Goal: Information Seeking & Learning: Learn about a topic

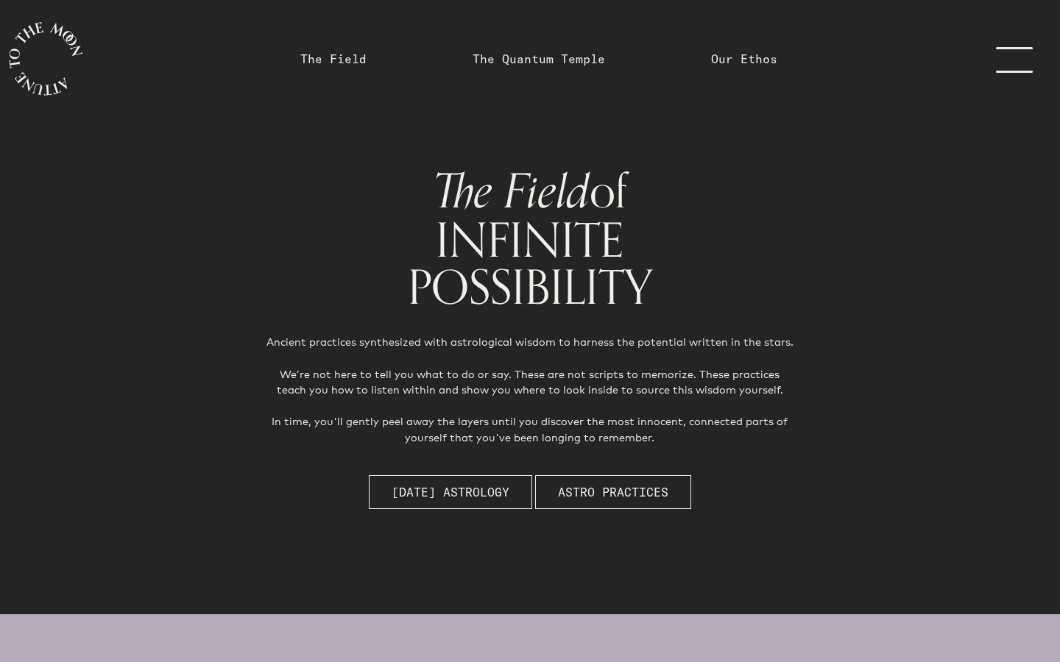
click at [1006, 60] on link "menu" at bounding box center [1023, 59] width 74 height 118
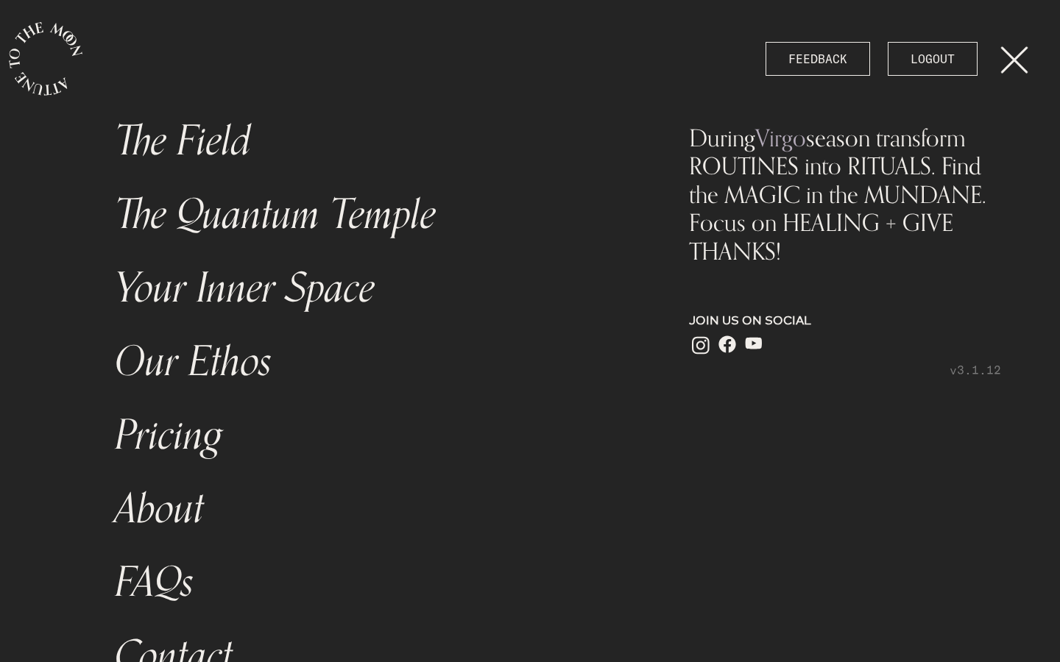
scroll to position [18, 0]
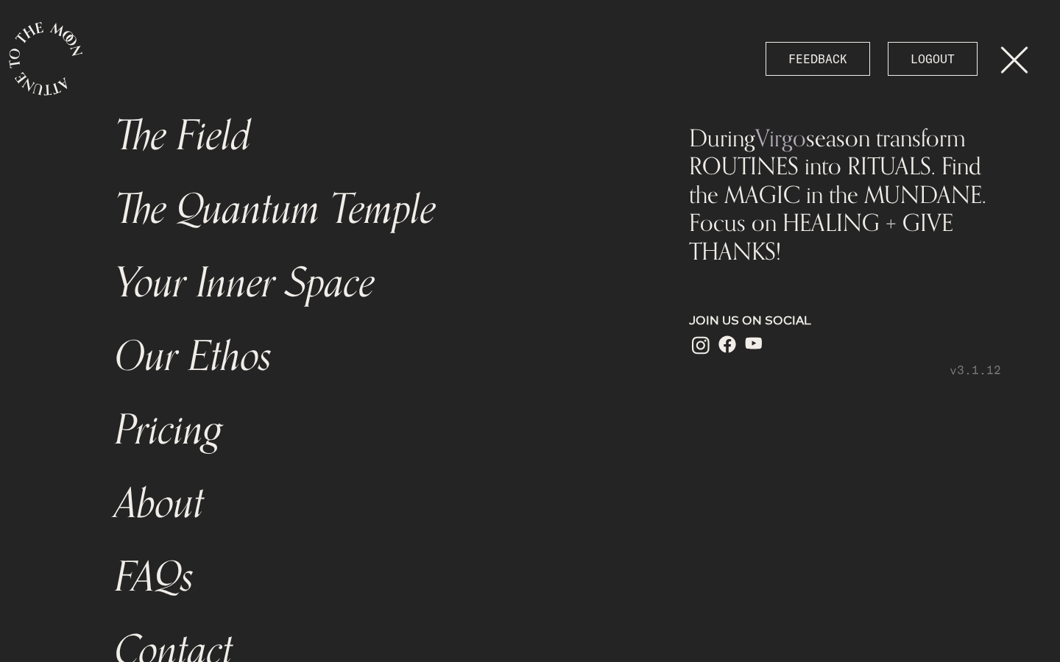
click at [266, 154] on link "The Field" at bounding box center [371, 136] width 530 height 74
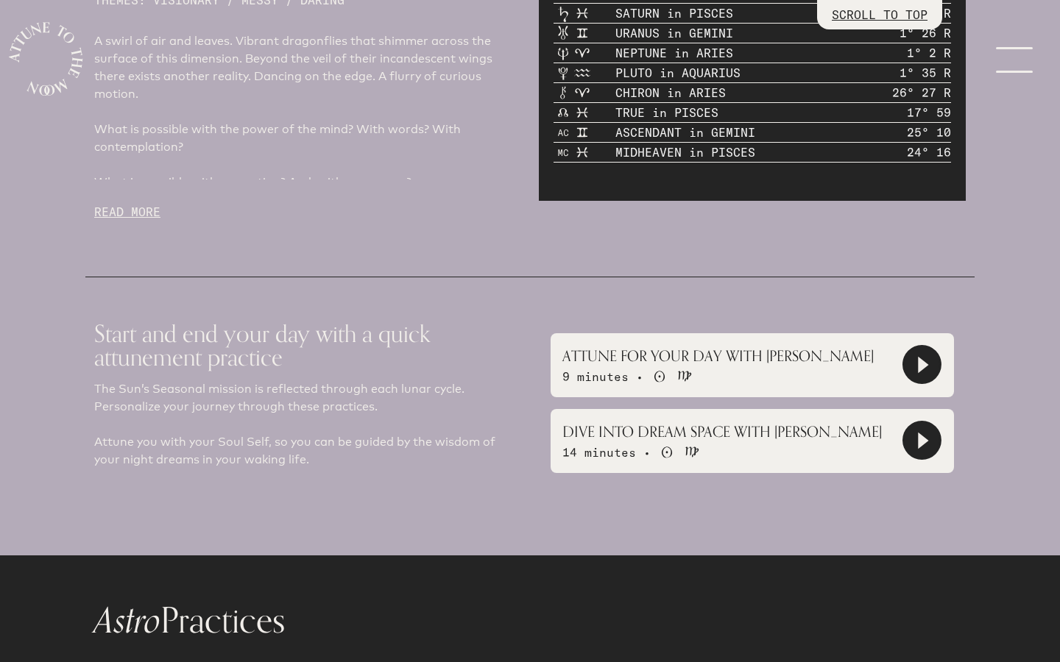
scroll to position [963, 0]
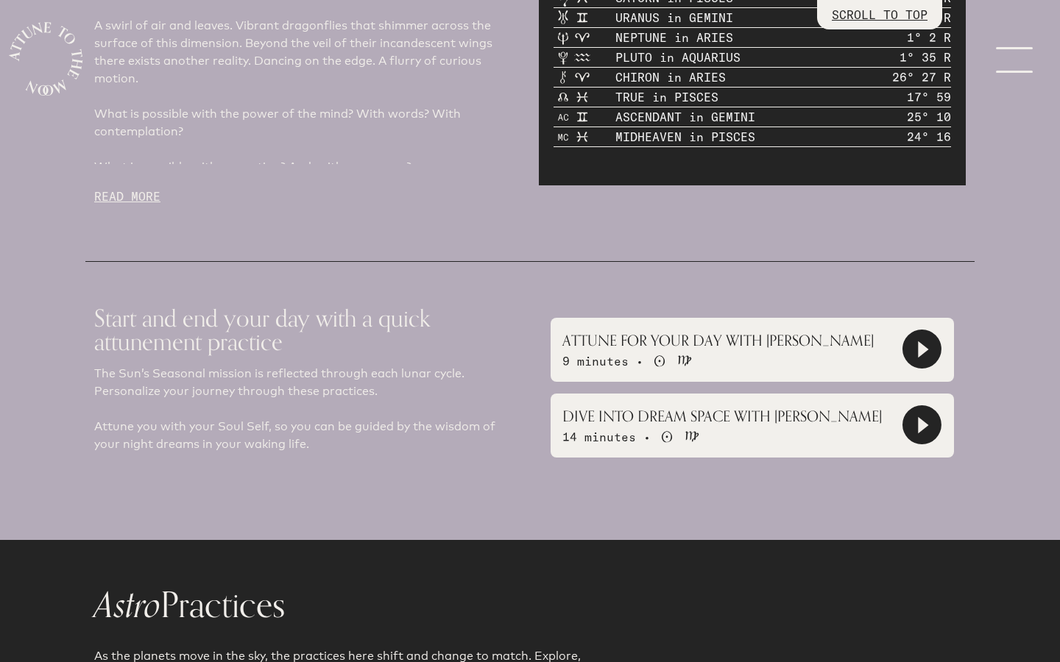
click at [921, 342] on icon at bounding box center [923, 350] width 10 height 17
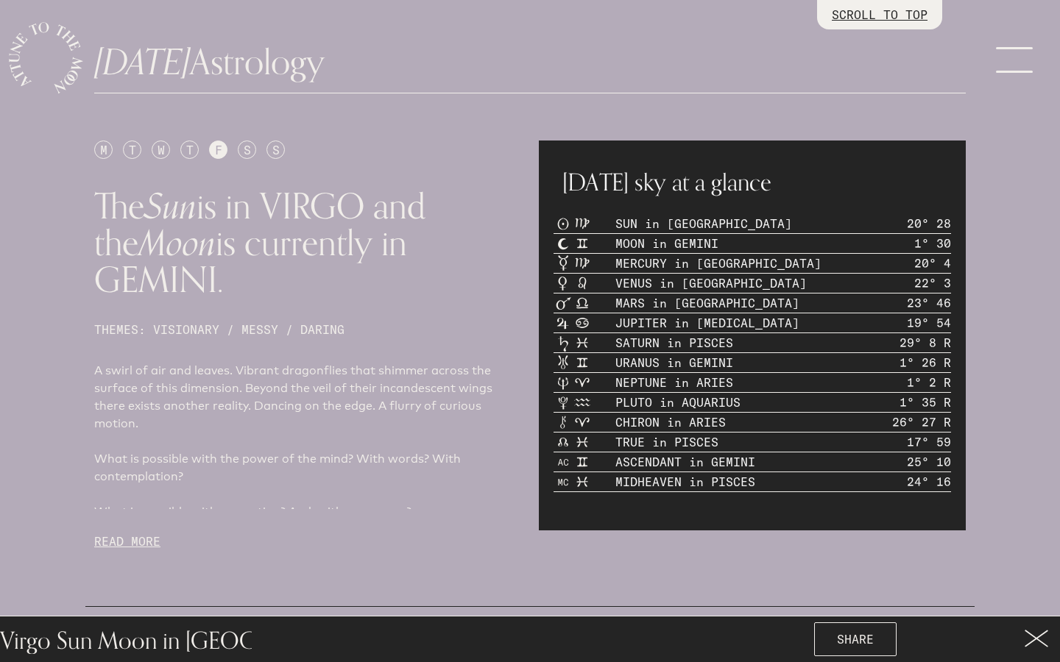
scroll to position [0, 0]
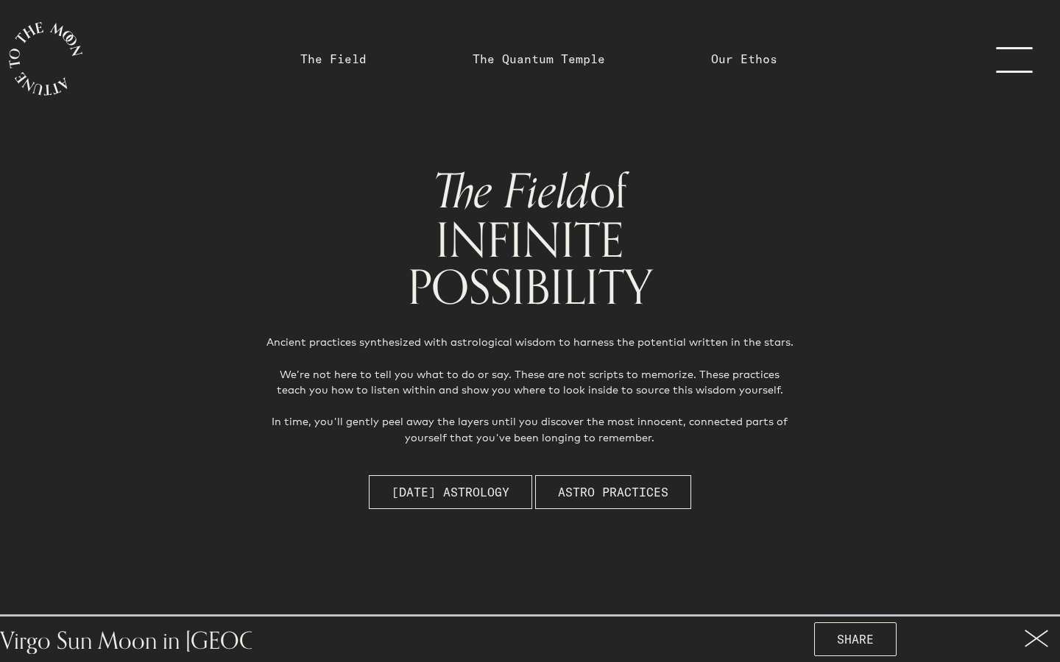
click at [1000, 63] on link "menu" at bounding box center [1023, 59] width 74 height 118
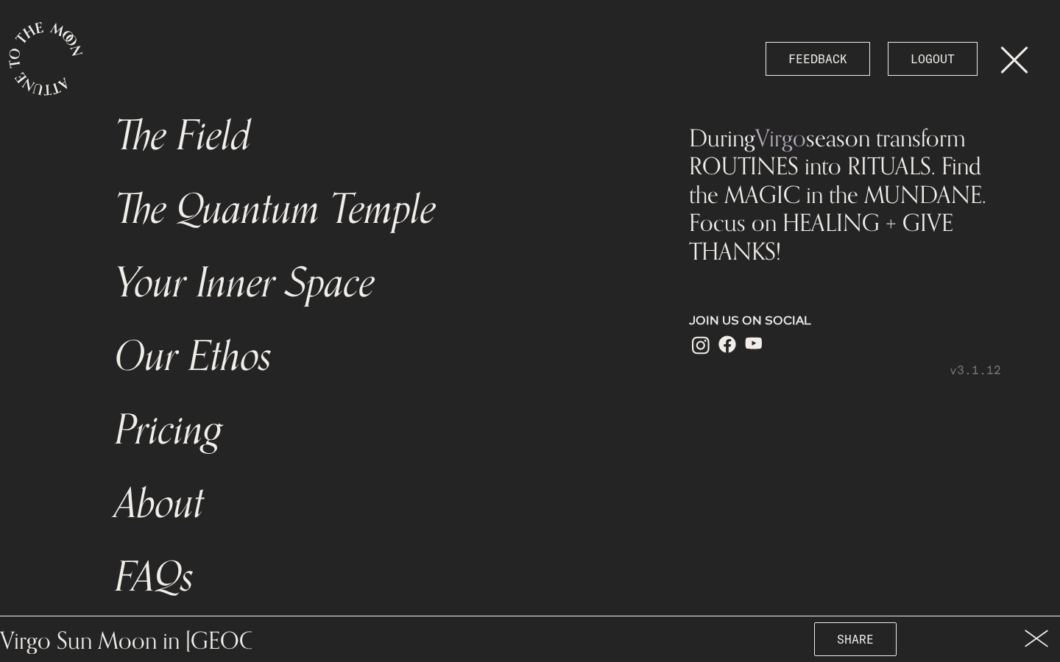
scroll to position [77, 0]
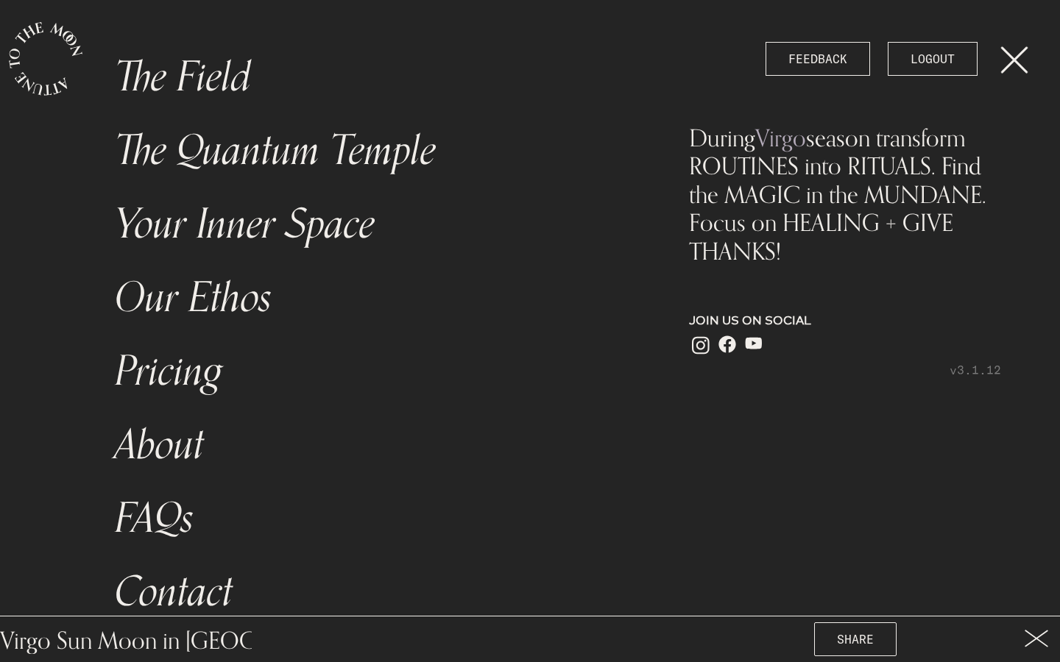
click at [297, 249] on link "Your Inner Space" at bounding box center [371, 225] width 530 height 74
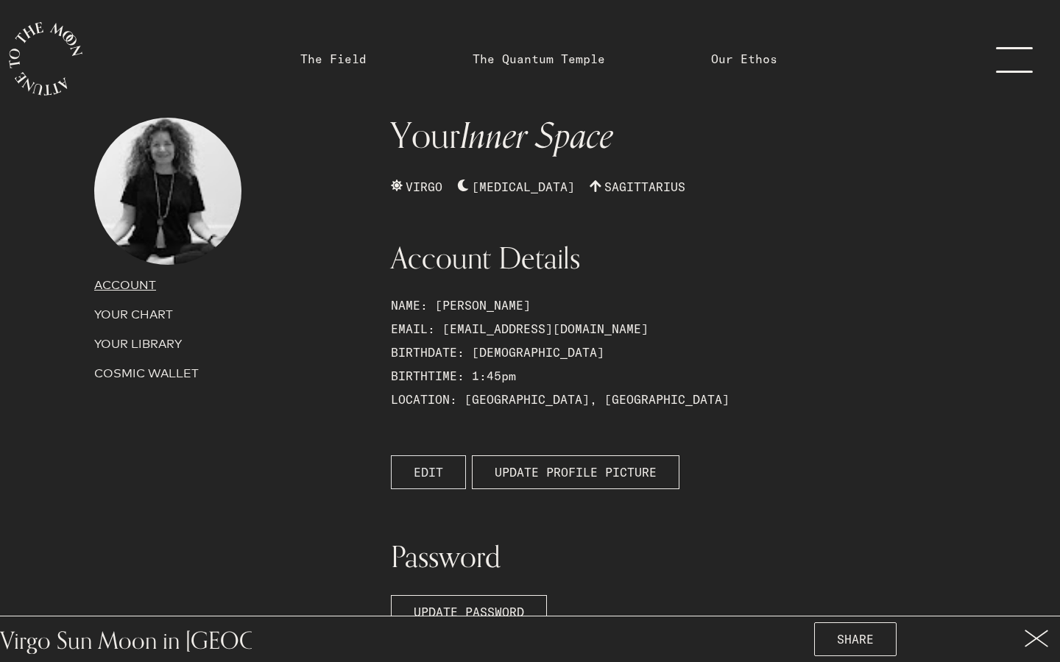
click at [437, 474] on span "EDIT" at bounding box center [428, 473] width 29 height 18
select select "8"
select select "45"
select select "PM"
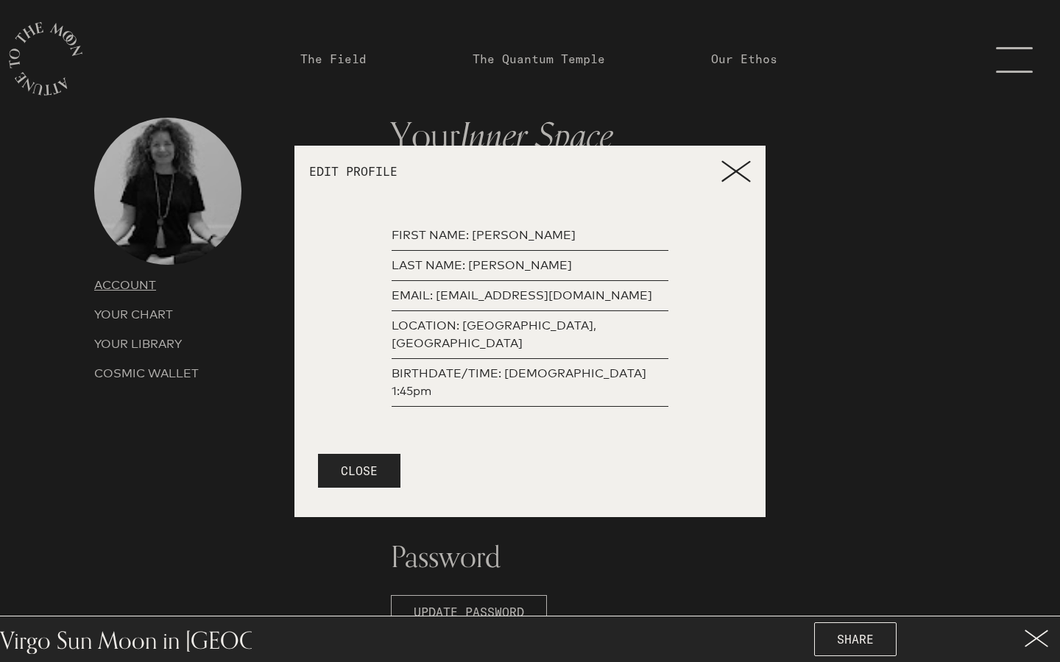
click at [606, 377] on p "BIRTHDATE/TIME: [DEMOGRAPHIC_DATA] 1:45pm" at bounding box center [530, 382] width 277 height 35
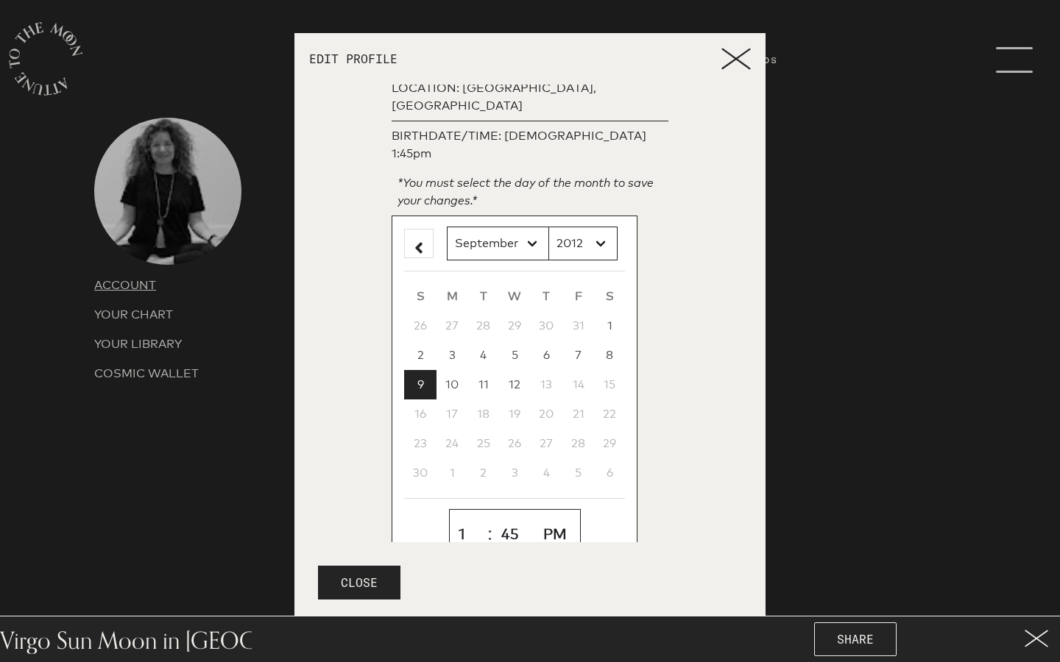
scroll to position [166, 0]
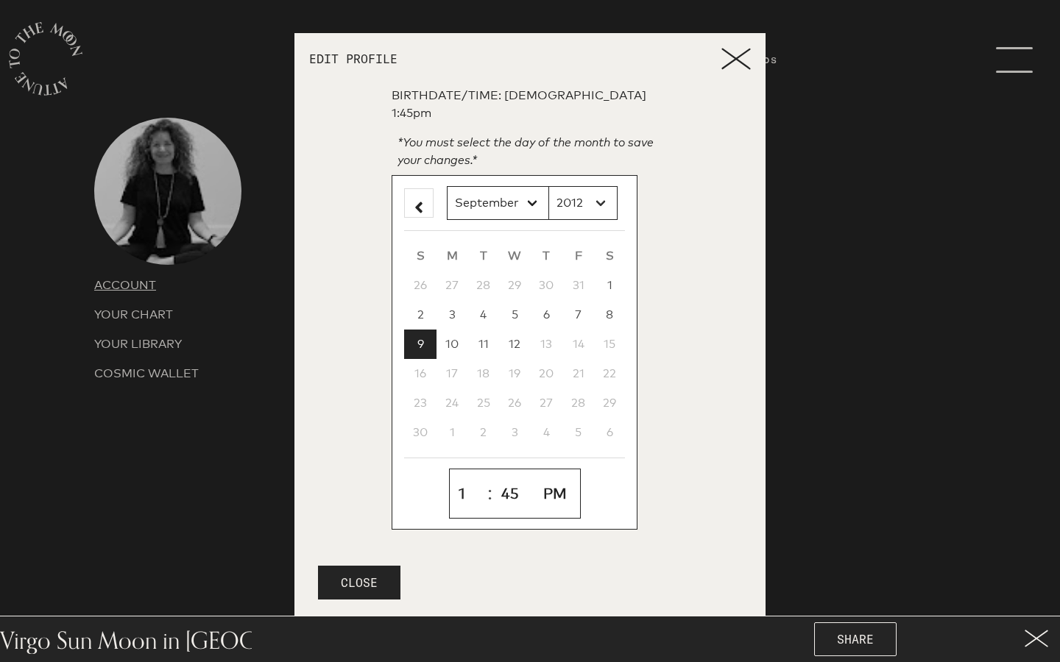
click at [605, 186] on select "2012 2011 2010 2009 2008 2007 2006 2005 2004 2003 2002 2001 2000 1999 1998 1997…" at bounding box center [582, 203] width 69 height 34
select select "1970"
click at [548, 186] on select "2012 2011 2010 2009 2008 2007 2006 2005 2004 2003 2002 2001 2000 1999 1998 1997…" at bounding box center [582, 203] width 69 height 34
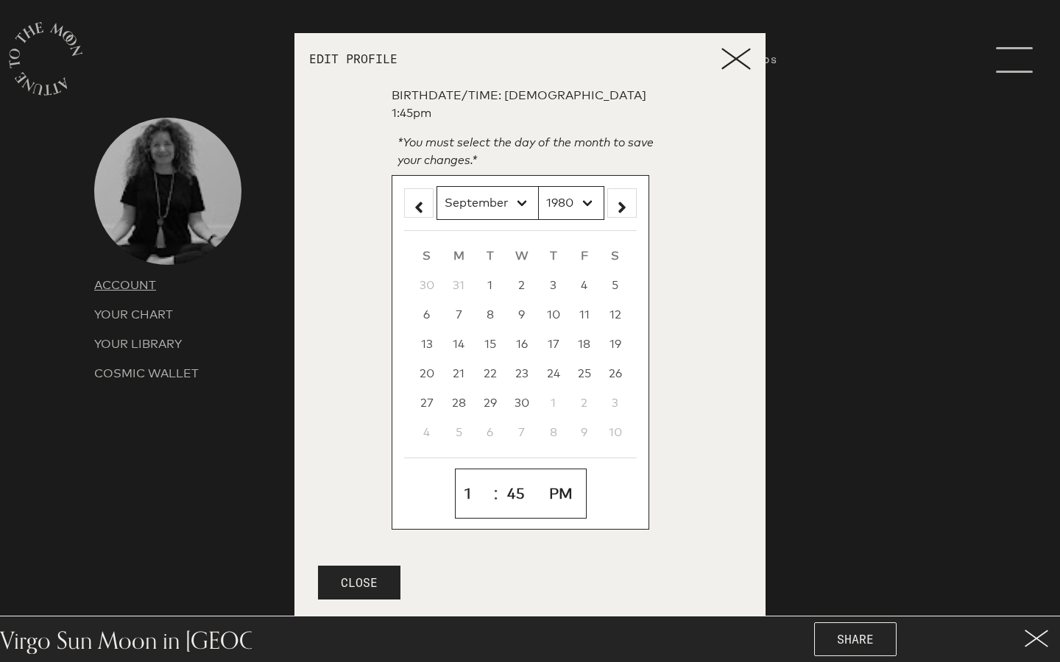
click at [749, 57] on icon at bounding box center [735, 59] width 29 height 22
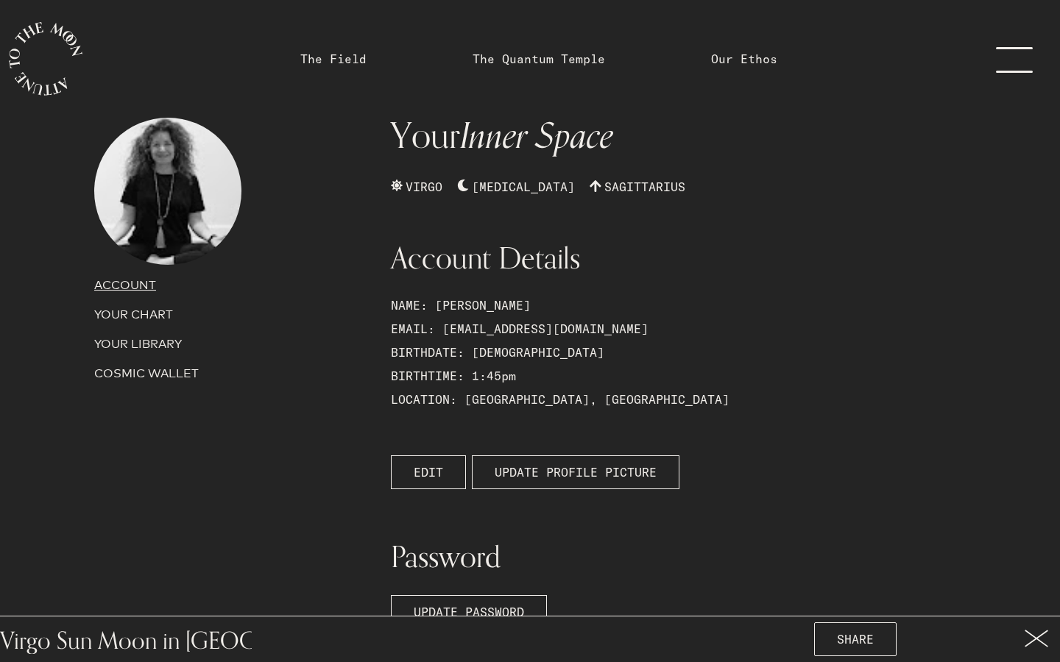
scroll to position [0, 0]
click at [447, 467] on button "EDIT" at bounding box center [428, 473] width 75 height 34
select select "8"
select select "45"
select select "PM"
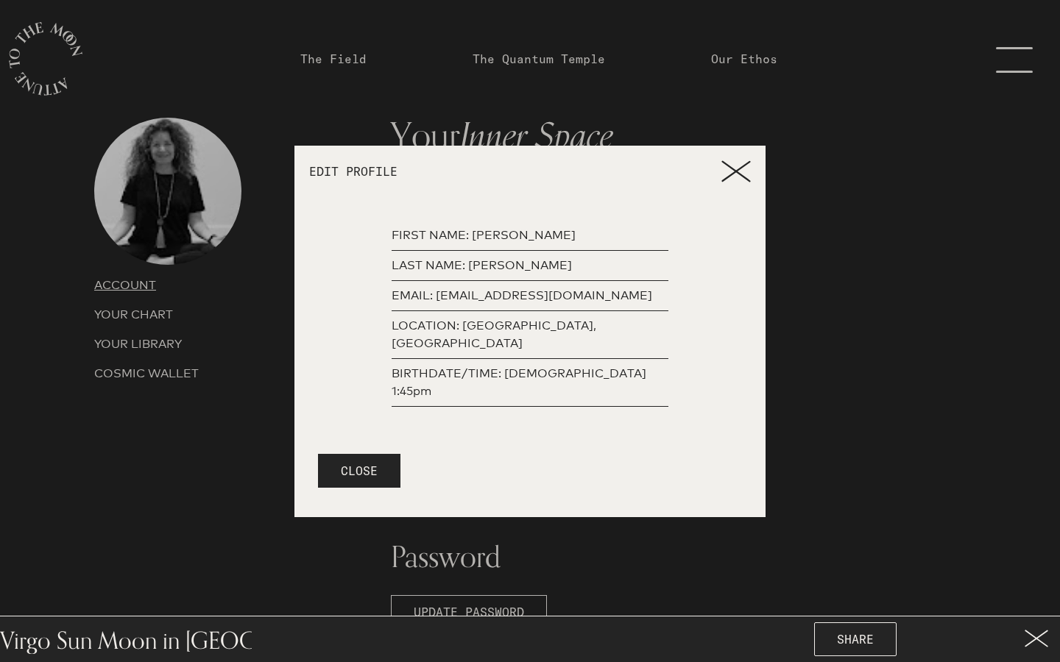
click at [526, 373] on p "BIRTHDATE/TIME: [DEMOGRAPHIC_DATA] 1:45pm" at bounding box center [530, 382] width 277 height 35
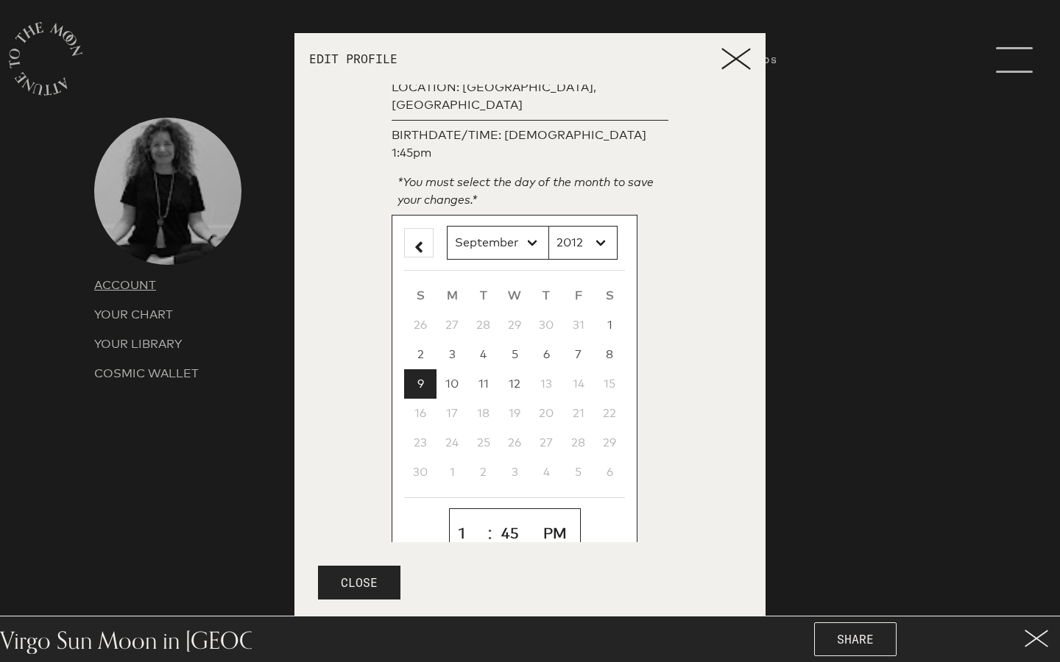
scroll to position [166, 0]
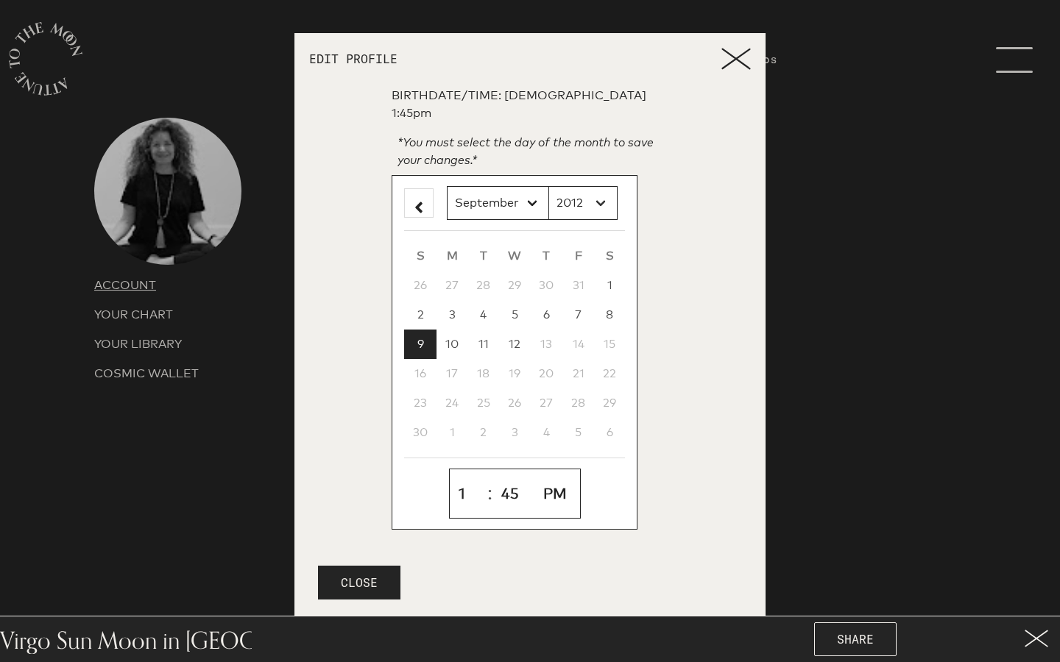
click at [586, 186] on select "2012 2011 2010 2009 2008 2007 2006 2005 2004 2003 2002 2001 2000 1999 1998 1997…" at bounding box center [582, 203] width 69 height 34
select select "1970"
click at [548, 186] on select "2012 2011 2010 2009 2008 2007 2006 2005 2004 2003 2002 2001 2000 1999 1998 1997…" at bounding box center [582, 203] width 69 height 34
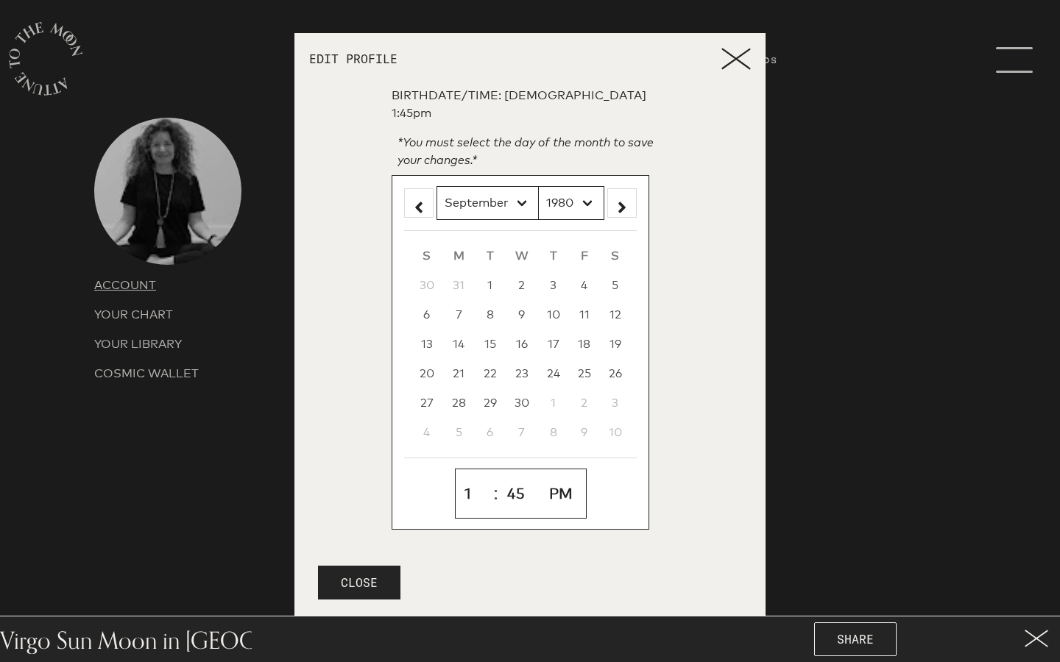
click at [537, 545] on footer "CLOSE" at bounding box center [529, 585] width 471 height 87
click at [361, 578] on button "CLOSE" at bounding box center [359, 583] width 82 height 34
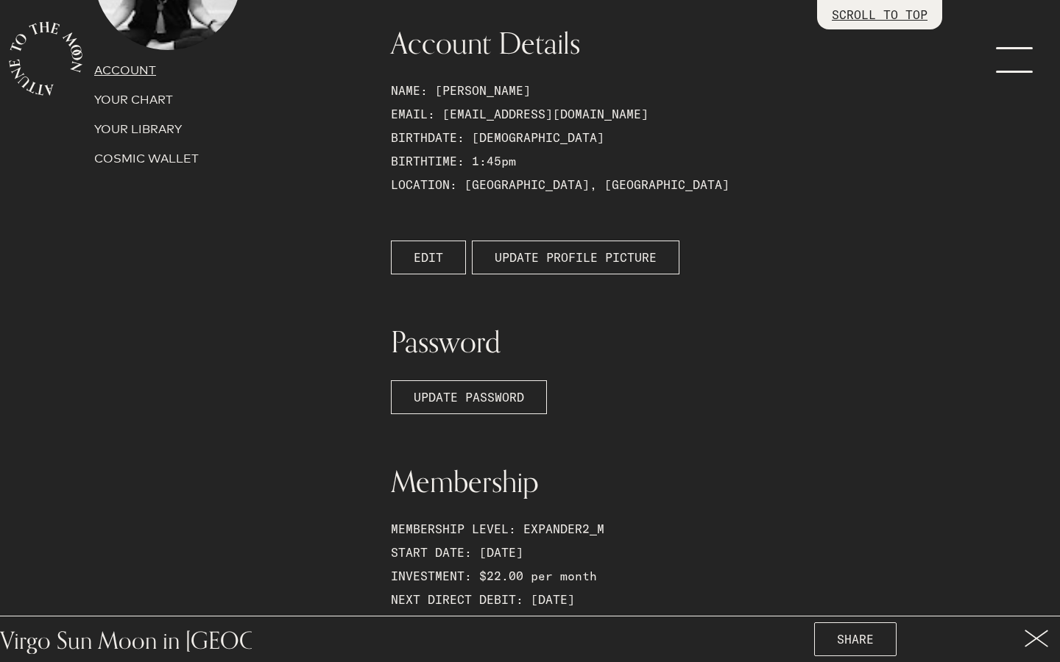
scroll to position [217, 0]
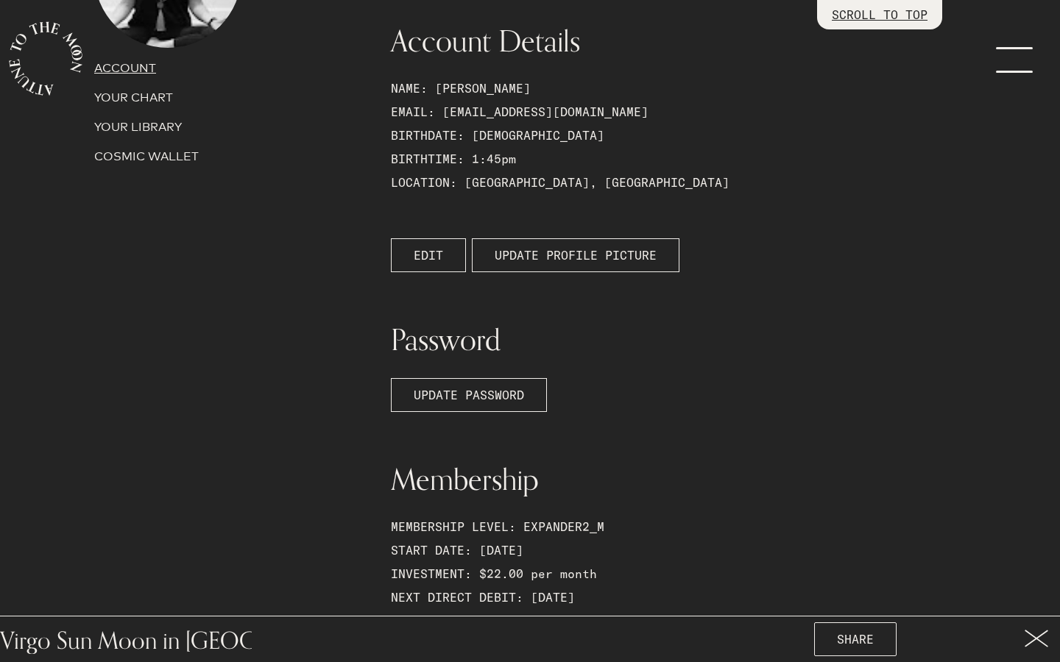
click at [134, 95] on p "YOUR CHART" at bounding box center [233, 98] width 279 height 18
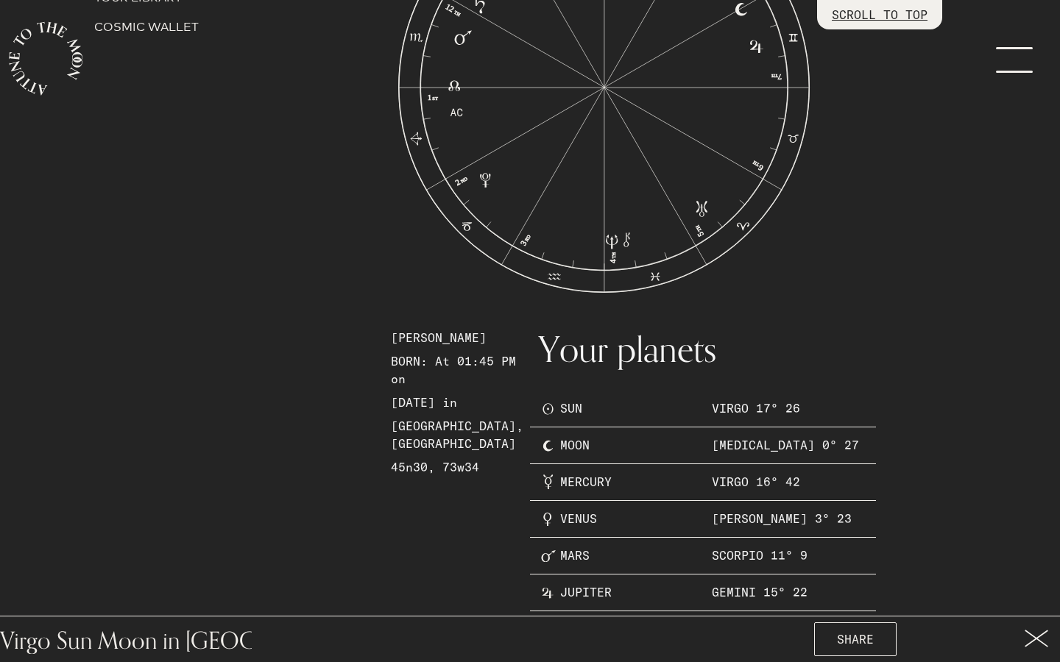
scroll to position [283, 0]
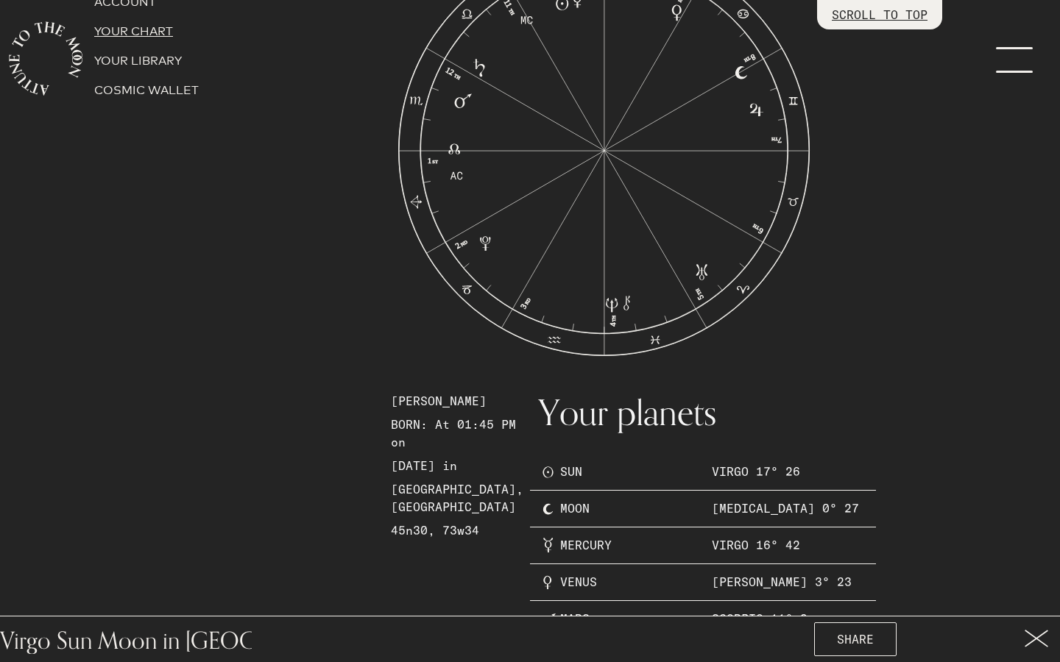
click at [173, 66] on p "YOUR LIBRARY" at bounding box center [233, 61] width 279 height 18
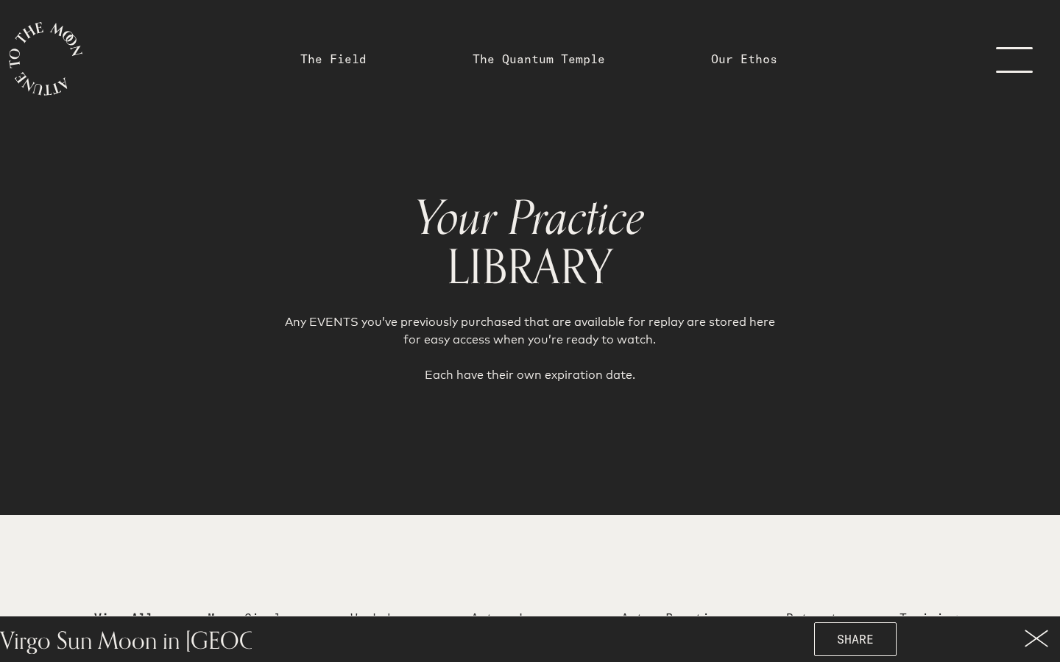
click at [1031, 643] on icon at bounding box center [1037, 639] width 24 height 18
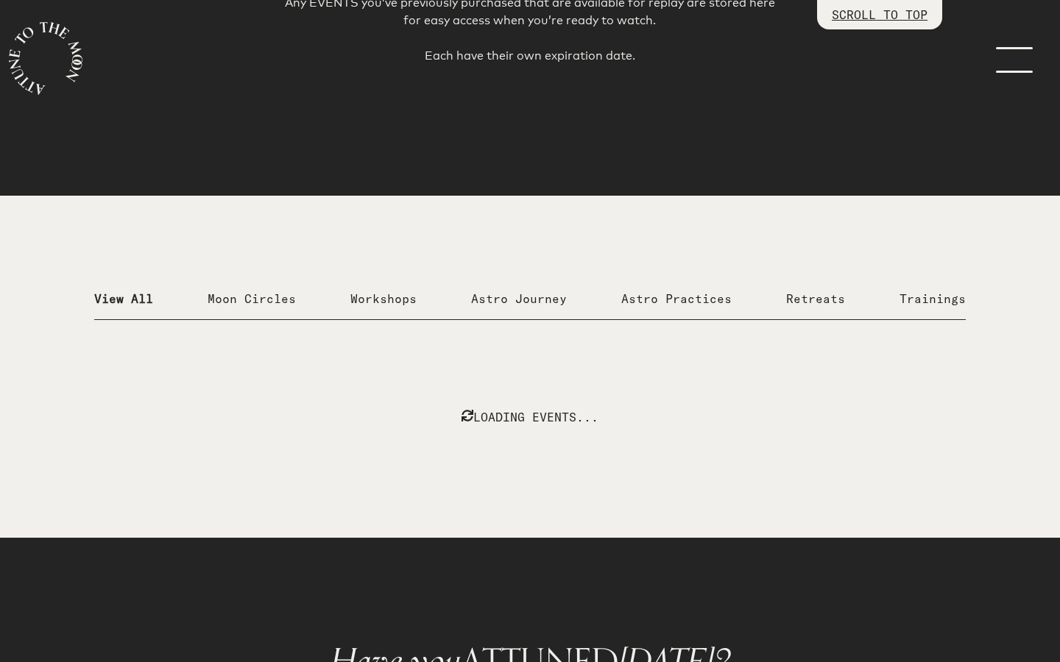
scroll to position [346, 0]
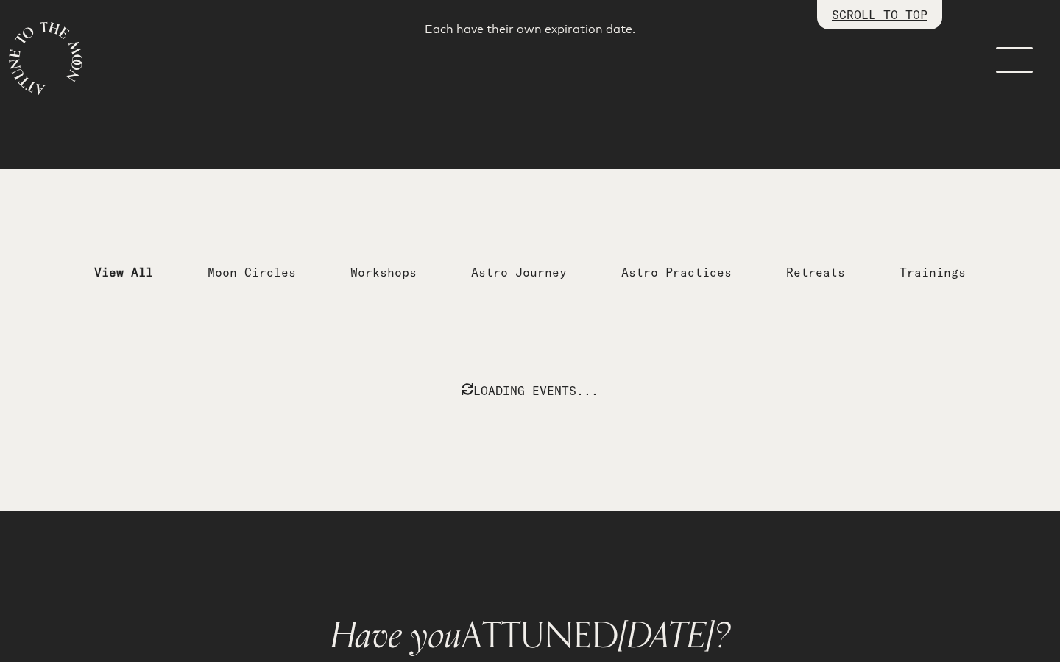
click at [539, 277] on p "Astro Journey" at bounding box center [519, 272] width 96 height 18
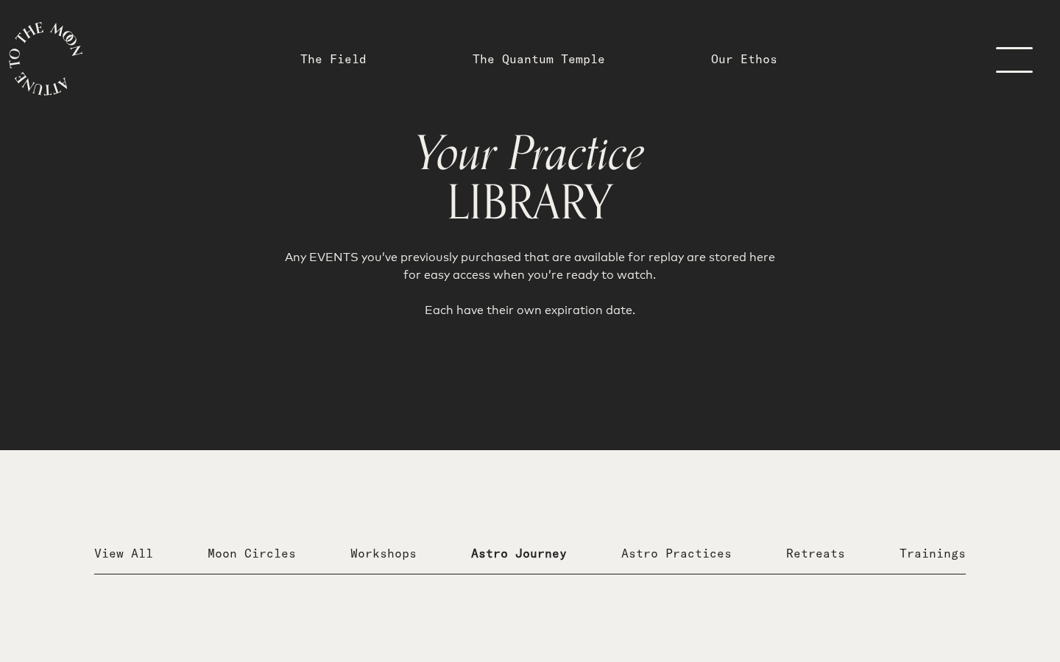
scroll to position [0, 0]
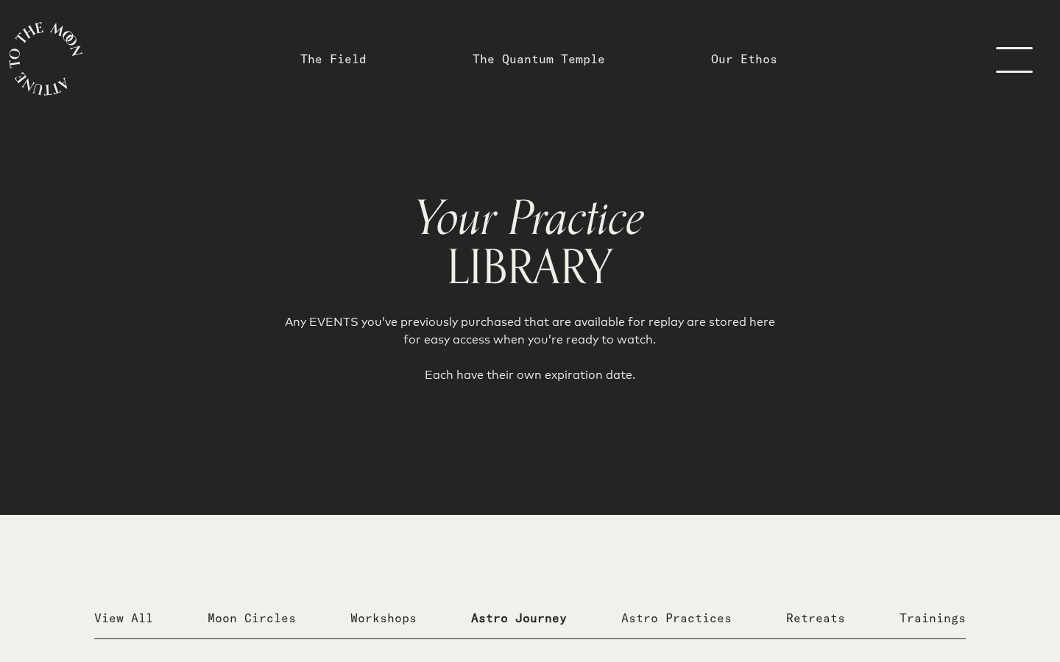
click at [351, 70] on link "The Field" at bounding box center [333, 59] width 84 height 118
click at [358, 53] on link "The Field" at bounding box center [333, 59] width 66 height 18
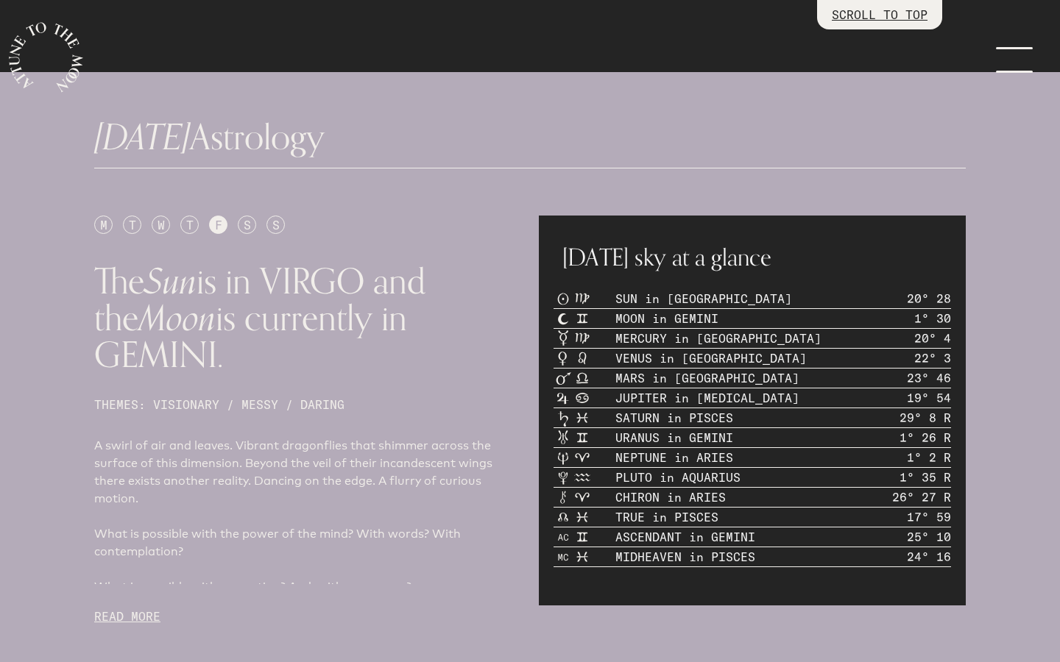
scroll to position [565, 0]
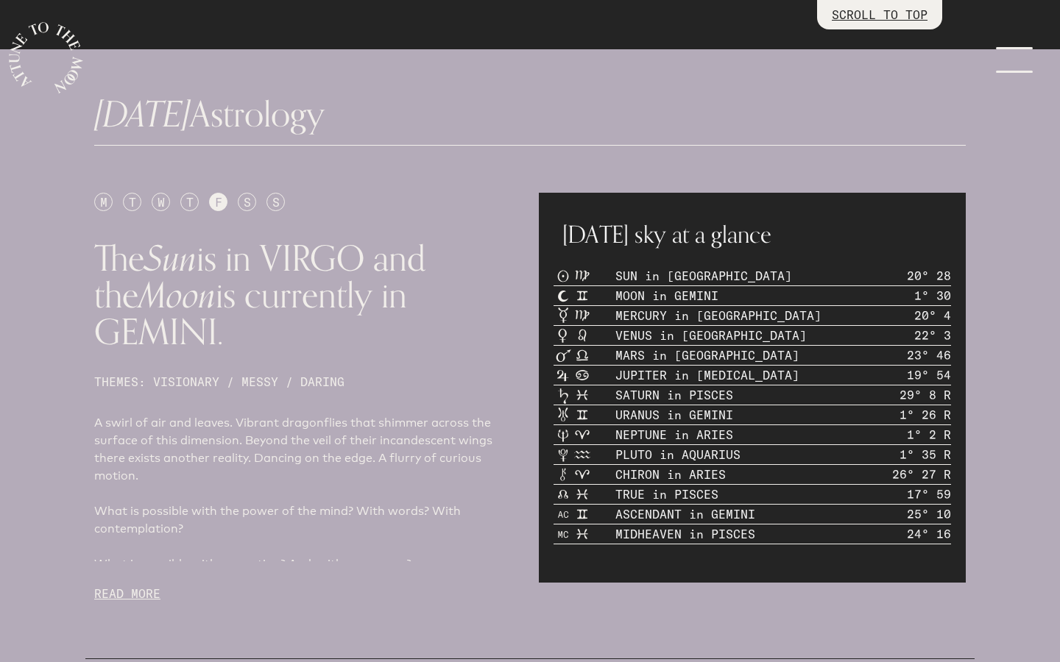
click at [154, 585] on p "READ MORE" at bounding box center [307, 594] width 427 height 18
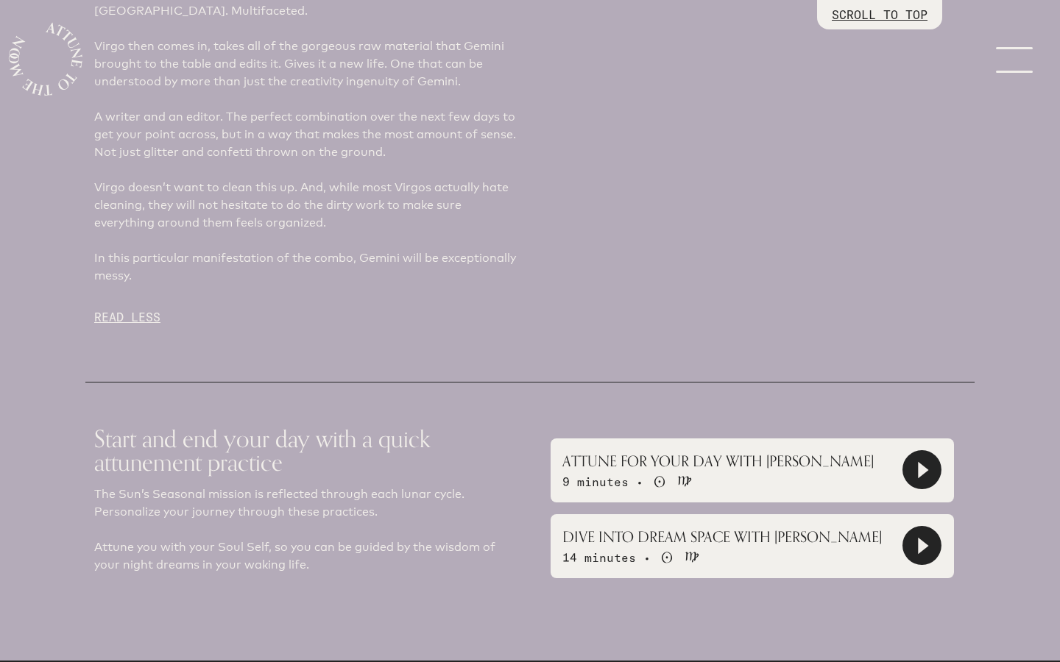
scroll to position [1671, 0]
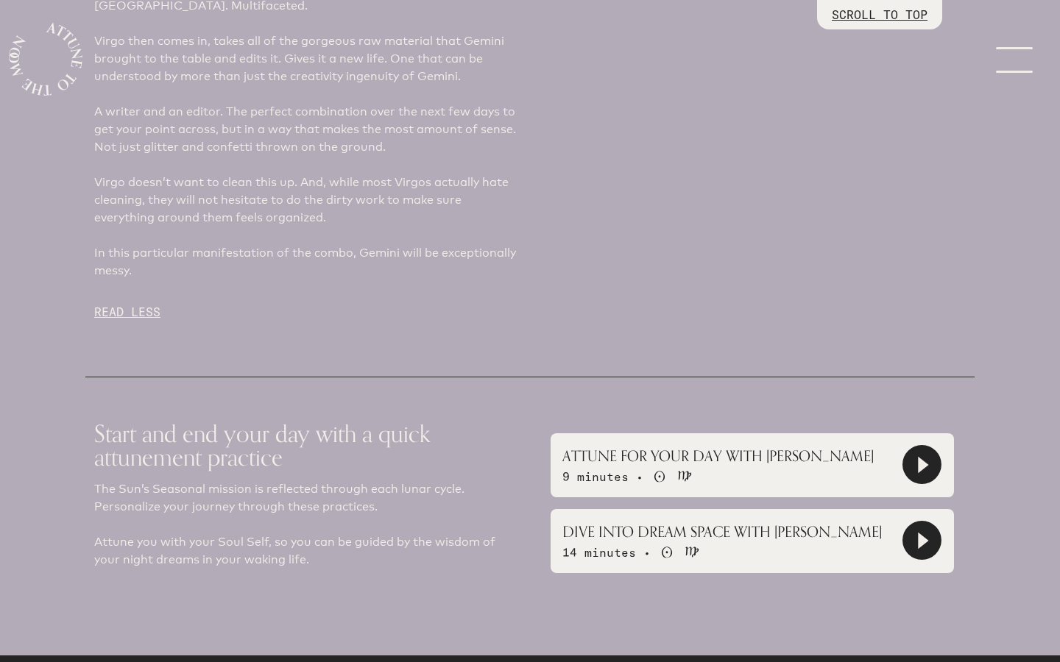
click at [913, 522] on icon at bounding box center [921, 540] width 37 height 37
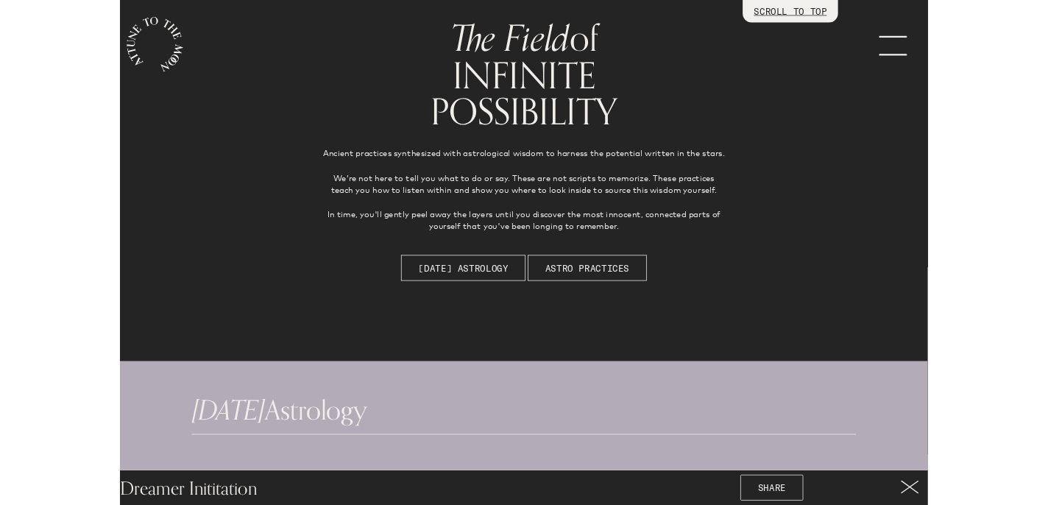
scroll to position [0, 0]
